Goal: Information Seeking & Learning: Learn about a topic

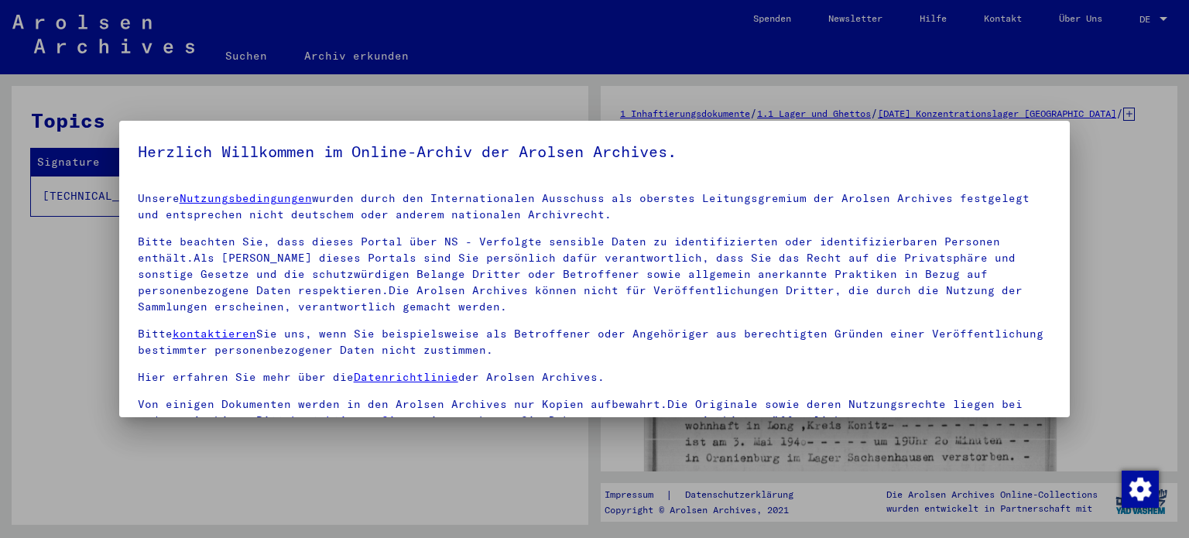
scroll to position [131, 0]
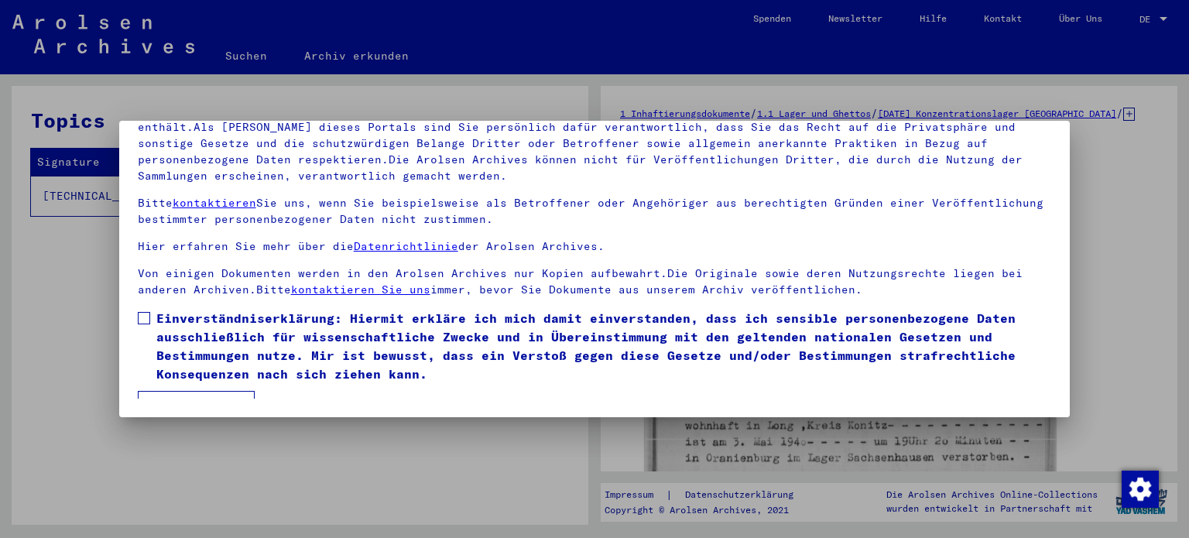
click at [145, 318] on span at bounding box center [144, 318] width 12 height 12
click at [177, 392] on button "Ich stimme zu" at bounding box center [196, 405] width 117 height 29
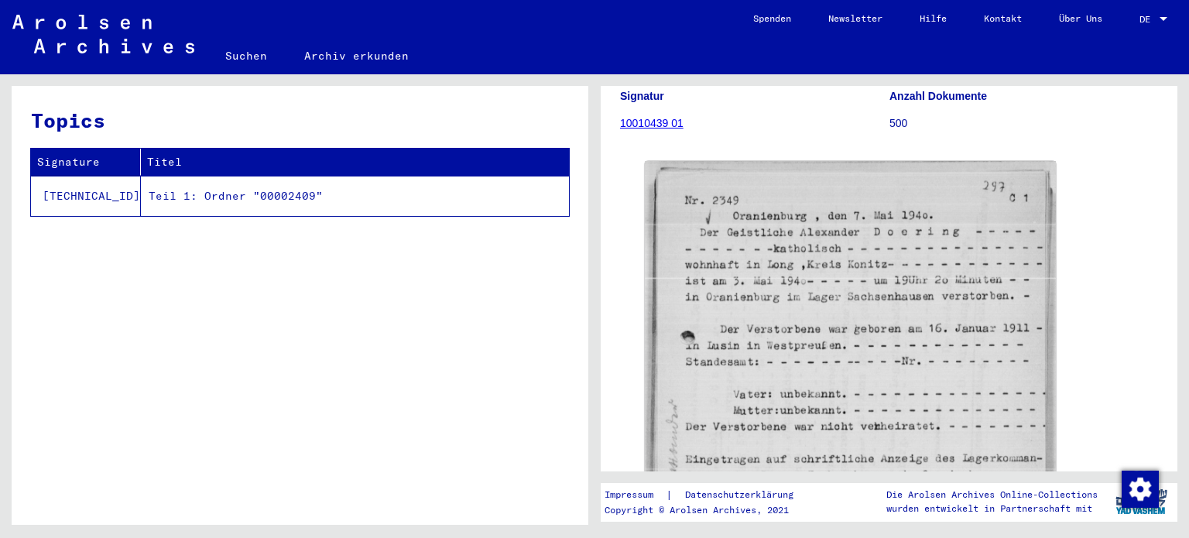
scroll to position [0, 0]
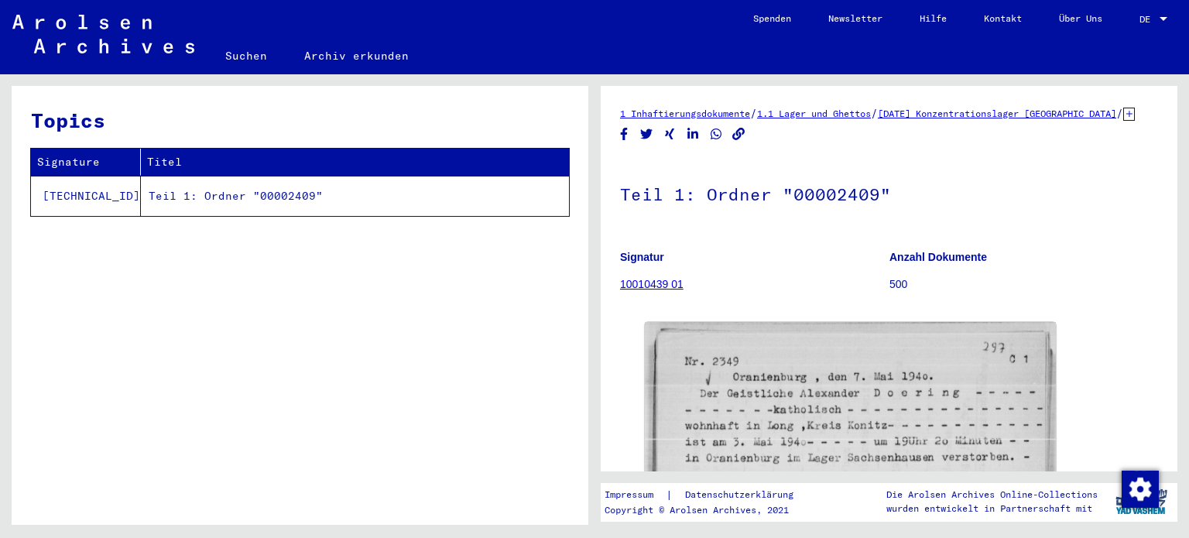
click at [254, 194] on td "Teil 1: Ordner "00002409"" at bounding box center [355, 196] width 428 height 40
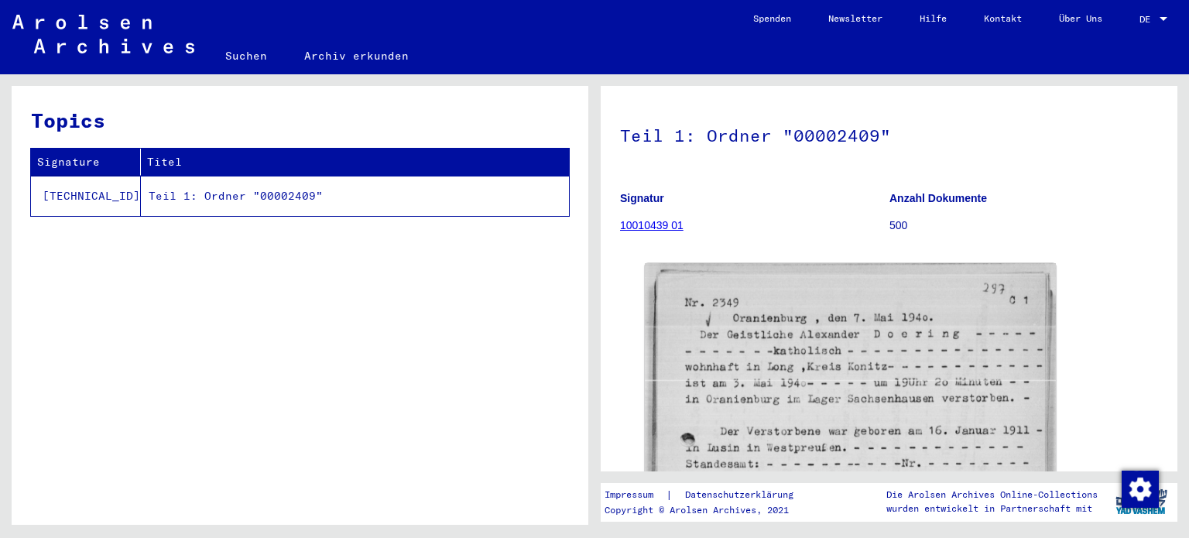
scroll to position [57, 0]
click at [656, 234] on link "10010439 01" at bounding box center [651, 227] width 63 height 12
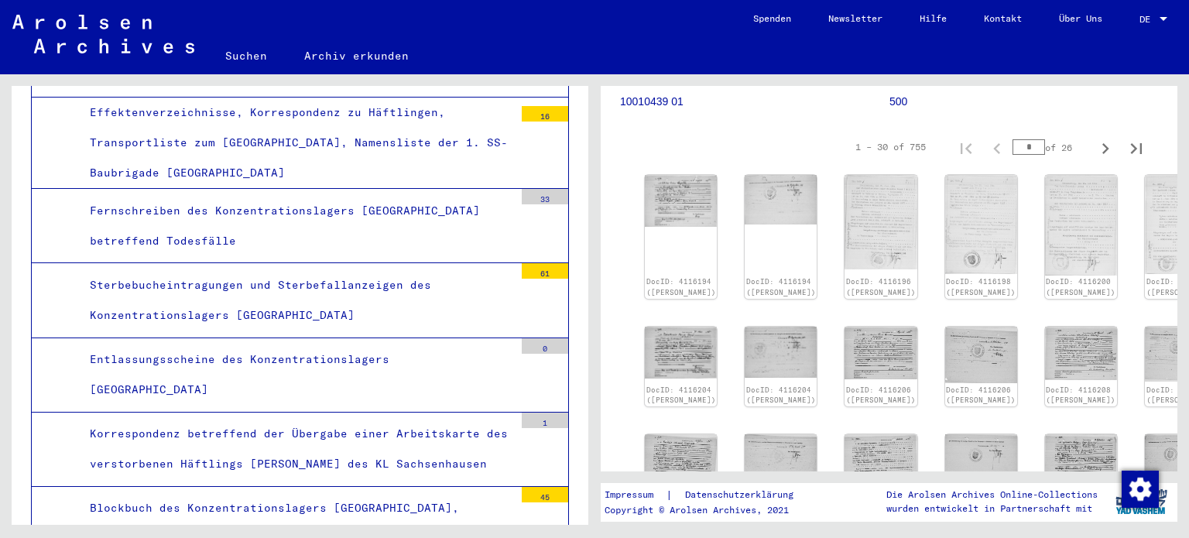
scroll to position [186, 0]
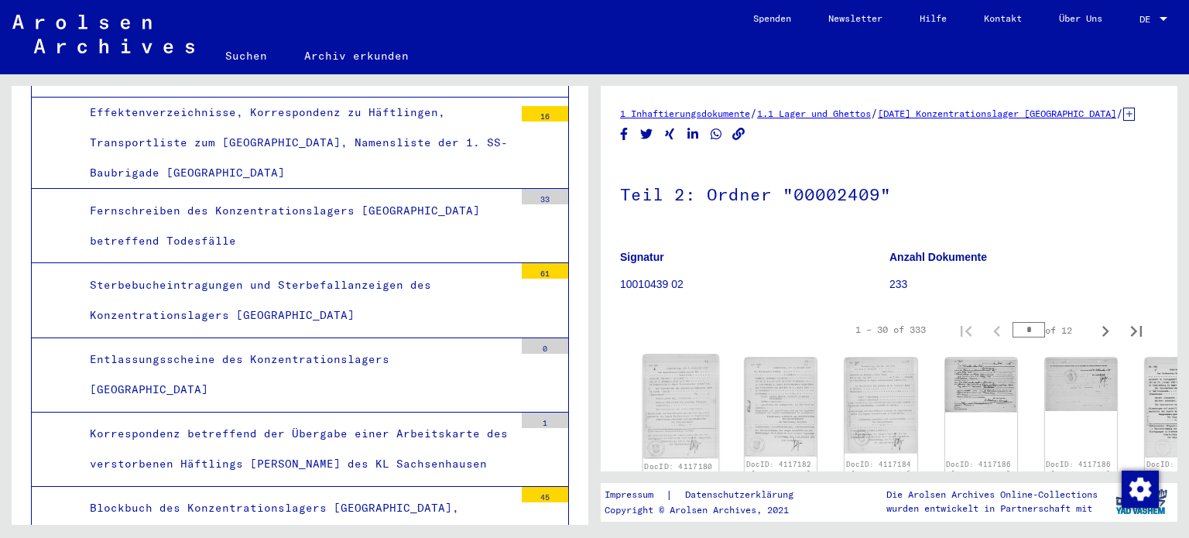
click at [666, 405] on img at bounding box center [681, 406] width 76 height 104
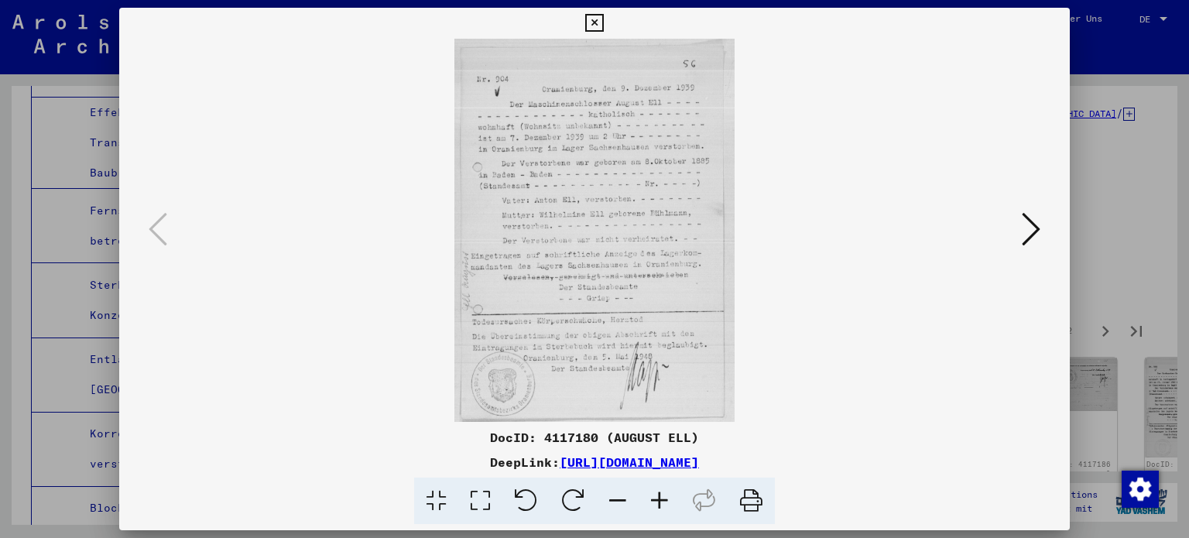
click at [662, 495] on icon at bounding box center [660, 501] width 42 height 47
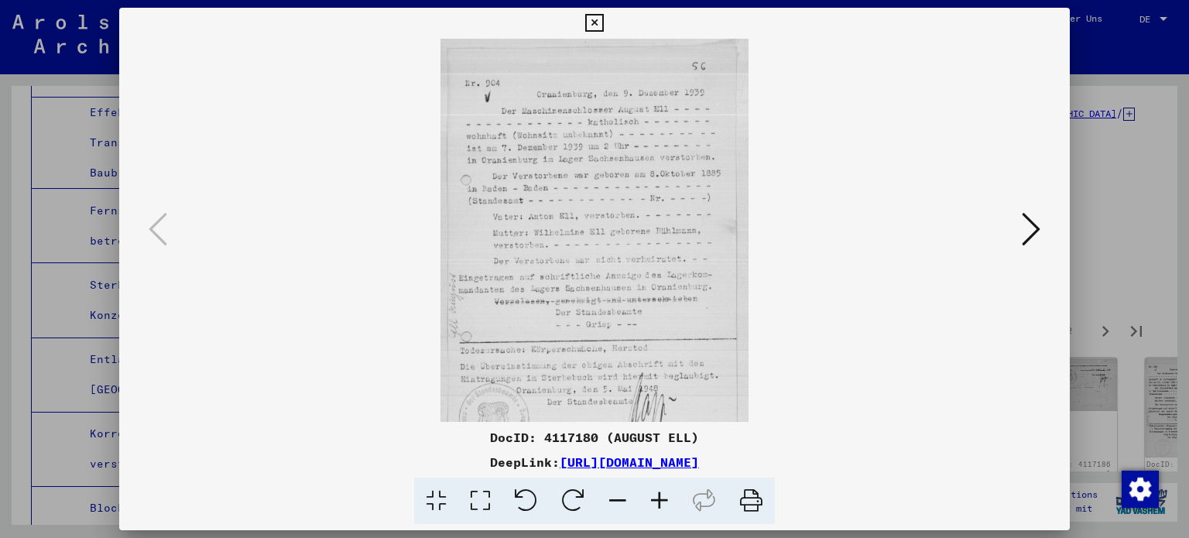
click at [662, 495] on icon at bounding box center [660, 501] width 42 height 47
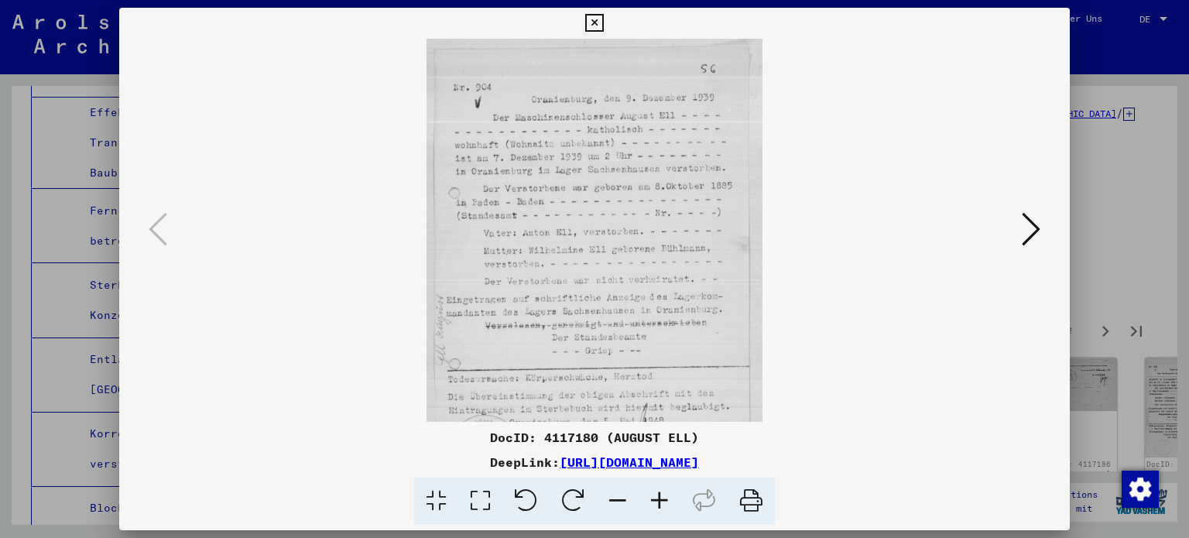
click at [662, 495] on icon at bounding box center [660, 501] width 42 height 47
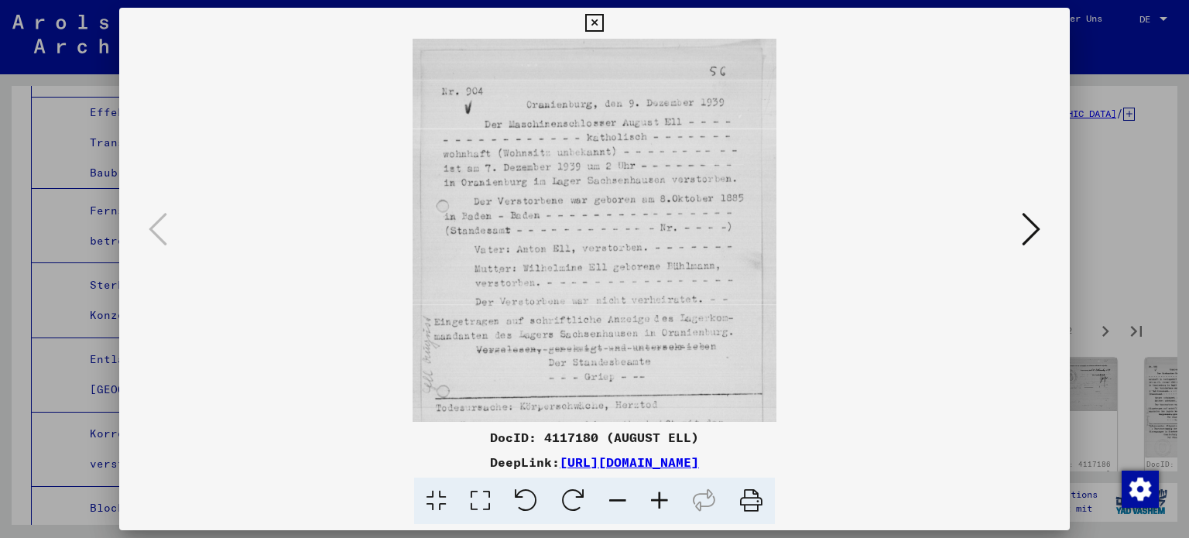
click at [662, 495] on icon at bounding box center [660, 501] width 42 height 47
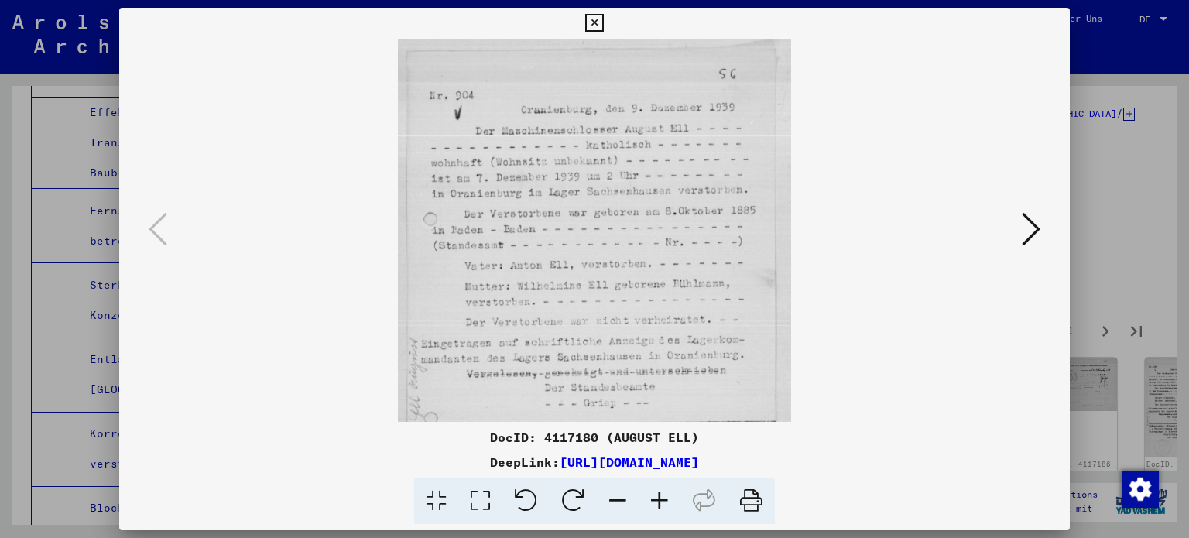
click at [662, 495] on icon at bounding box center [660, 501] width 42 height 47
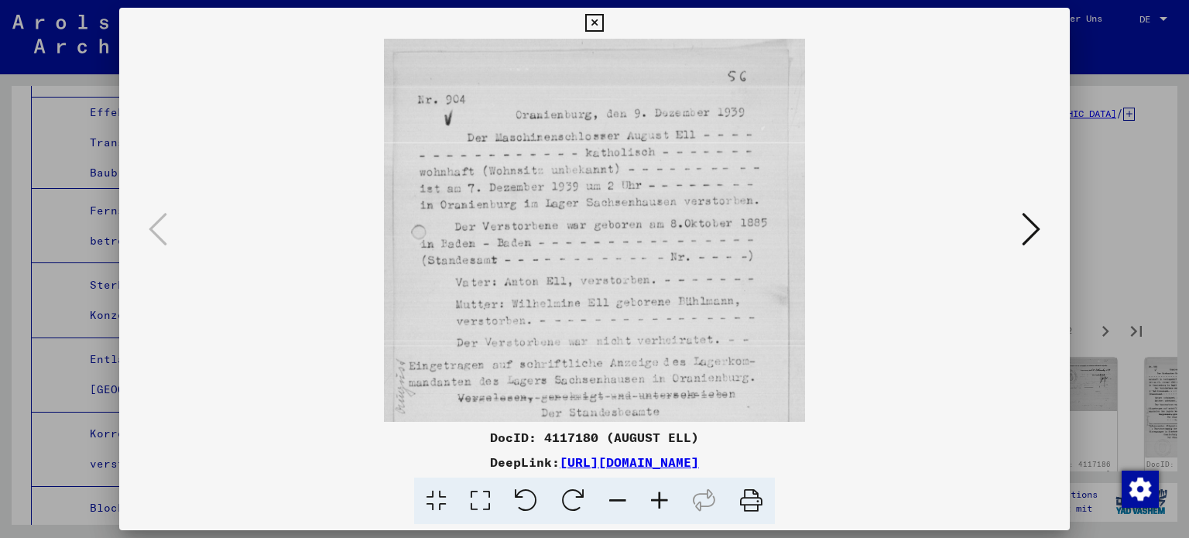
click at [662, 495] on icon at bounding box center [660, 501] width 42 height 47
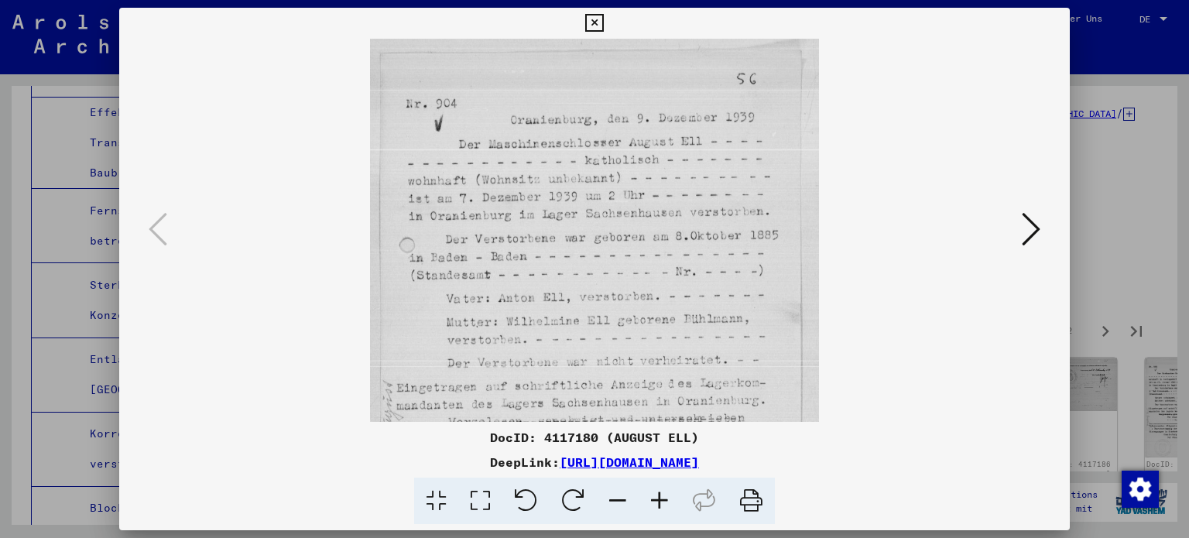
click at [662, 495] on icon at bounding box center [660, 501] width 42 height 47
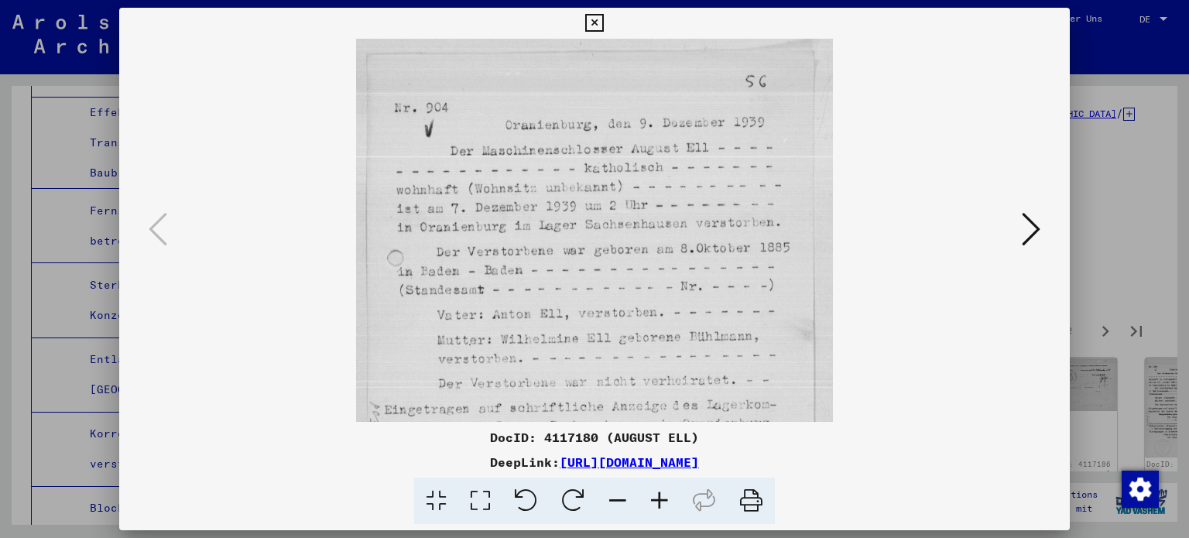
click at [662, 495] on icon at bounding box center [660, 501] width 42 height 47
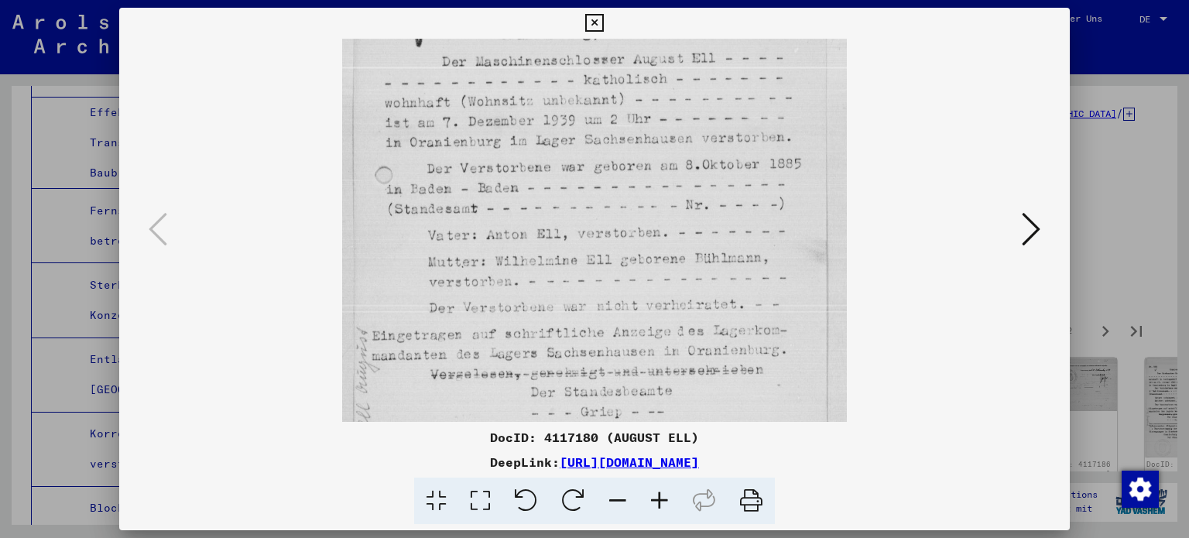
drag, startPoint x: 644, startPoint y: 245, endPoint x: 645, endPoint y: 151, distance: 94.4
click at [645, 151] on img at bounding box center [594, 289] width 505 height 693
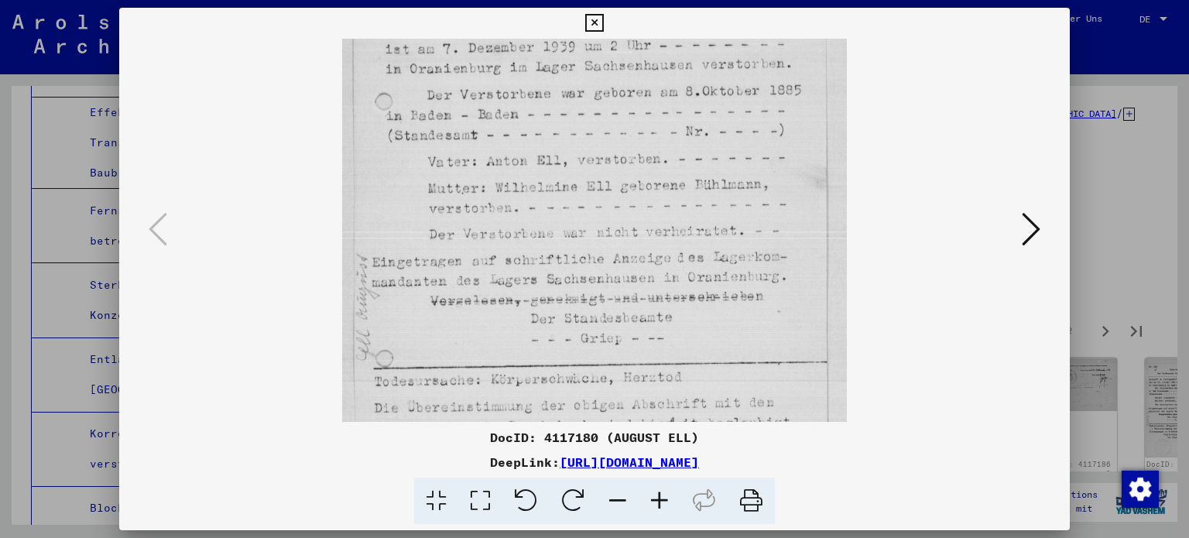
drag, startPoint x: 659, startPoint y: 200, endPoint x: 662, endPoint y: 127, distance: 72.8
click at [662, 127] on img at bounding box center [594, 215] width 505 height 693
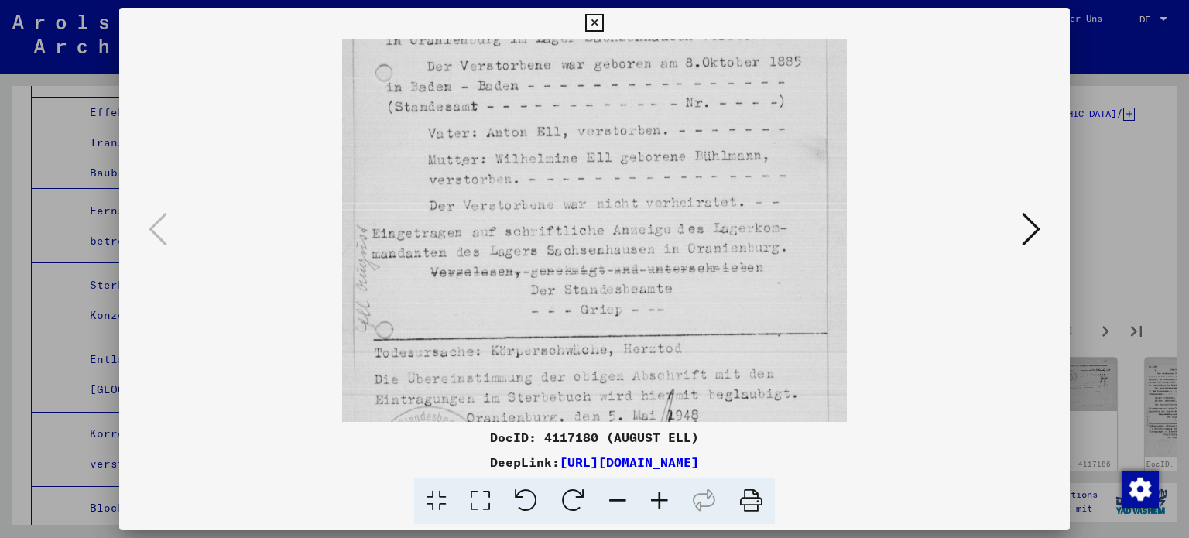
drag, startPoint x: 675, startPoint y: 224, endPoint x: 674, endPoint y: 195, distance: 28.6
click at [674, 195] on img at bounding box center [594, 187] width 505 height 693
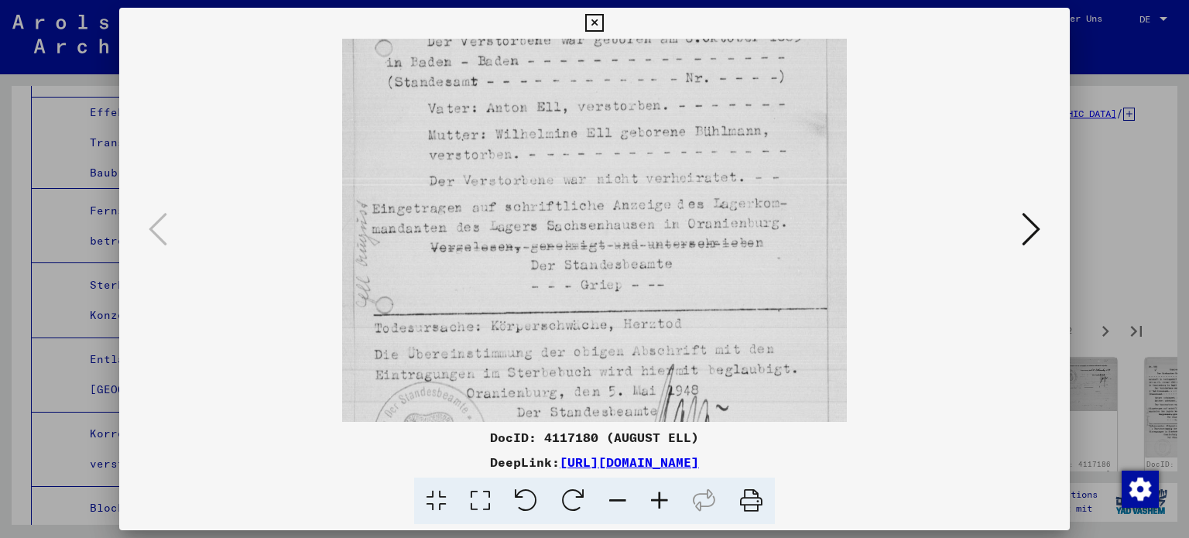
drag, startPoint x: 678, startPoint y: 219, endPoint x: 673, endPoint y: 192, distance: 27.6
click at [673, 192] on img at bounding box center [594, 162] width 505 height 693
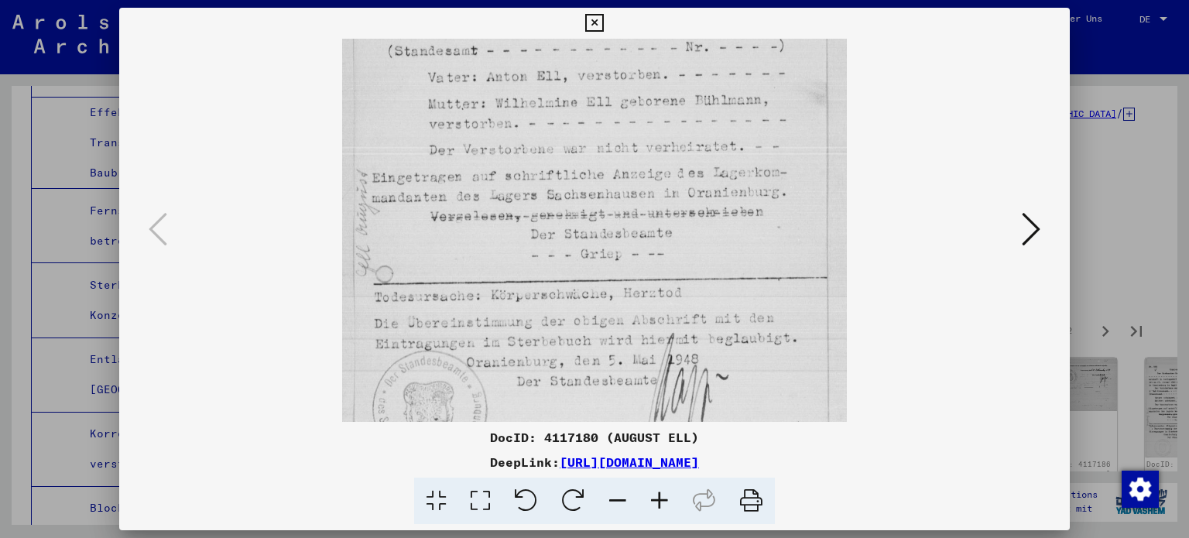
drag, startPoint x: 654, startPoint y: 210, endPoint x: 650, endPoint y: 180, distance: 29.7
click at [650, 180] on img at bounding box center [594, 131] width 505 height 693
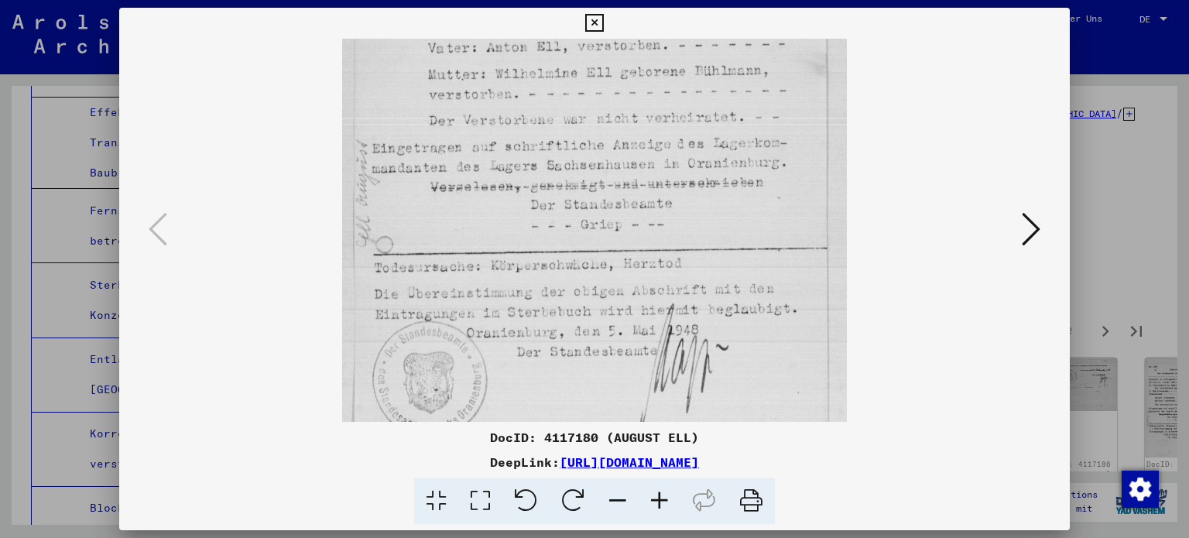
drag, startPoint x: 654, startPoint y: 205, endPoint x: 650, endPoint y: 176, distance: 29.7
click at [650, 176] on img at bounding box center [594, 101] width 505 height 693
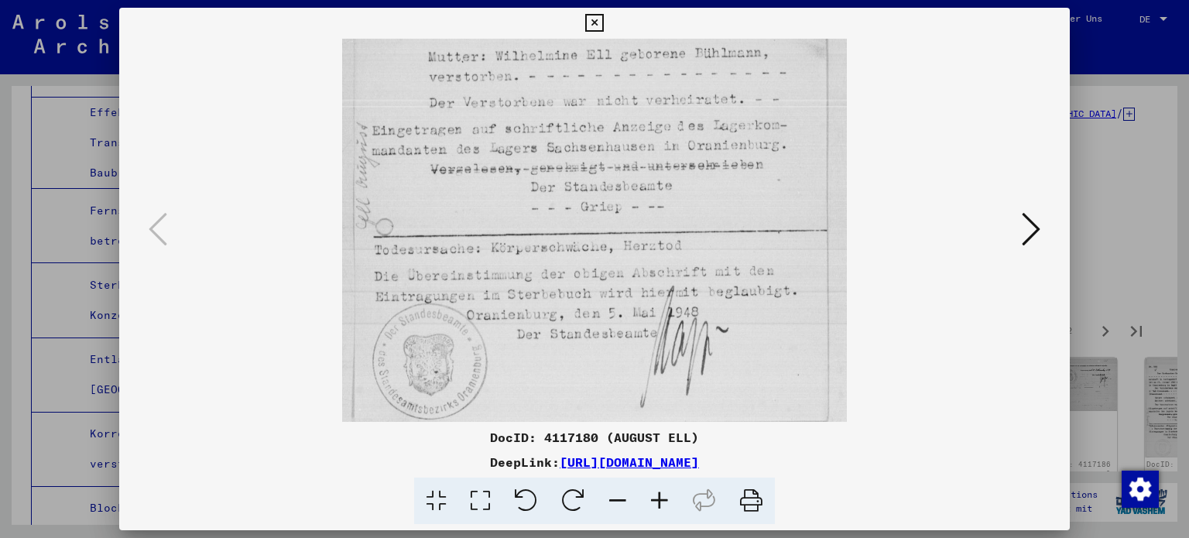
scroll to position [307, 0]
drag, startPoint x: 650, startPoint y: 199, endPoint x: 645, endPoint y: 176, distance: 23.7
click at [645, 176] on img at bounding box center [594, 77] width 505 height 693
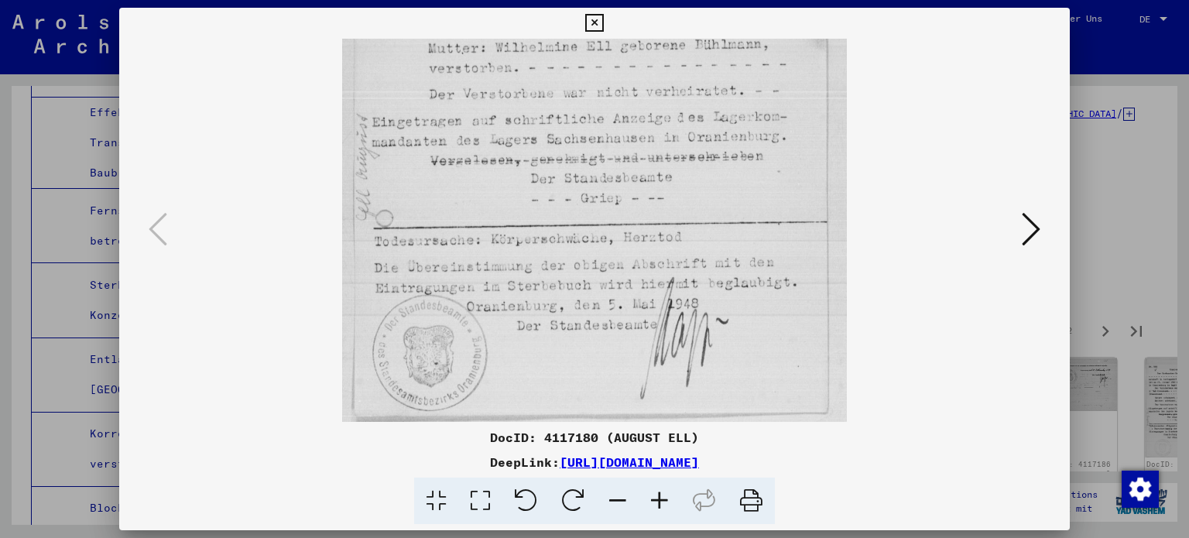
drag, startPoint x: 646, startPoint y: 233, endPoint x: 644, endPoint y: 206, distance: 27.2
click at [644, 206] on img at bounding box center [594, 75] width 505 height 693
click at [1033, 226] on icon at bounding box center [1031, 229] width 19 height 37
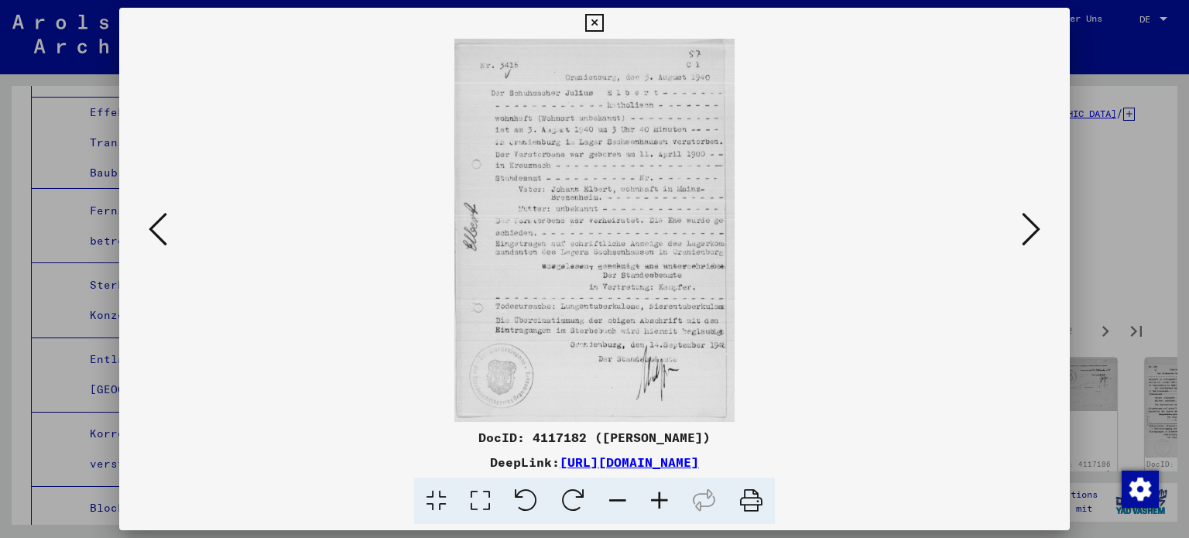
scroll to position [0, 0]
